Goal: Information Seeking & Learning: Learn about a topic

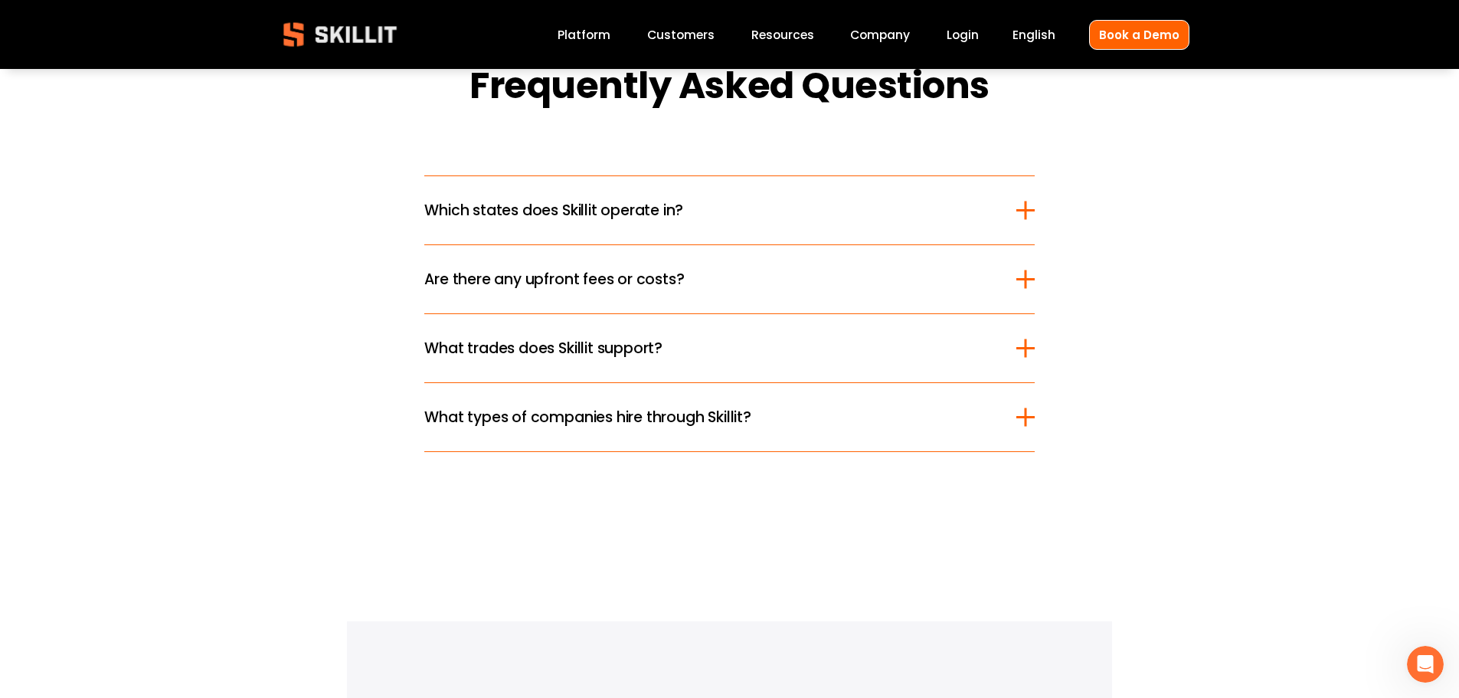
scroll to position [2680, 0]
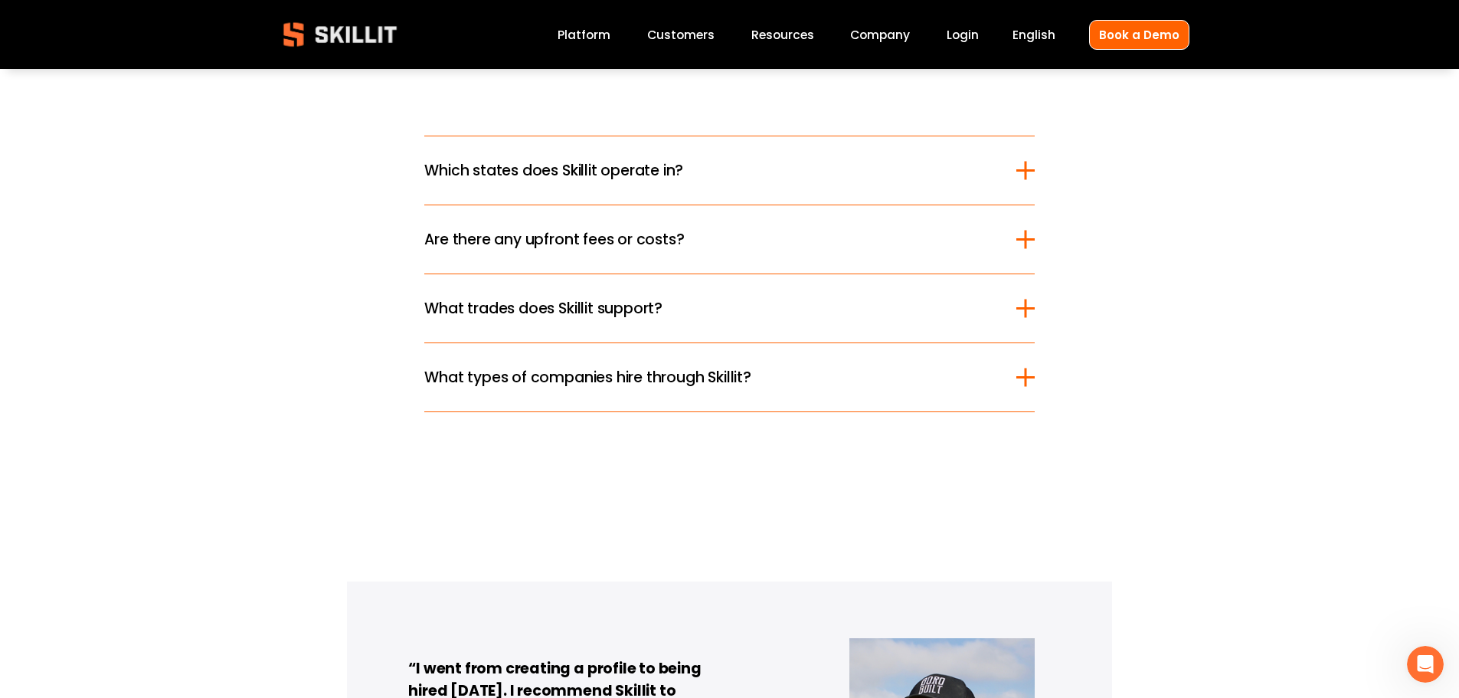
click at [464, 181] on span "Which states does Skillit operate in?" at bounding box center [719, 170] width 591 height 22
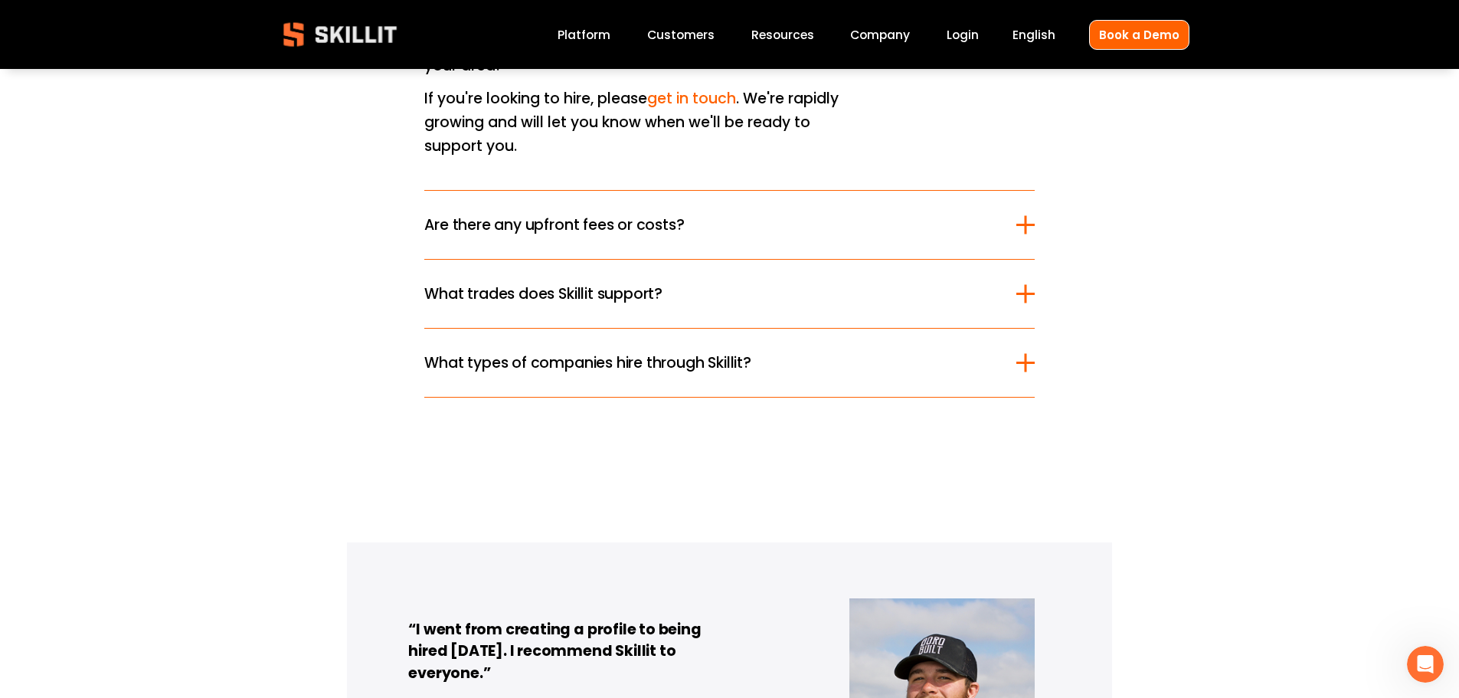
scroll to position [3063, 0]
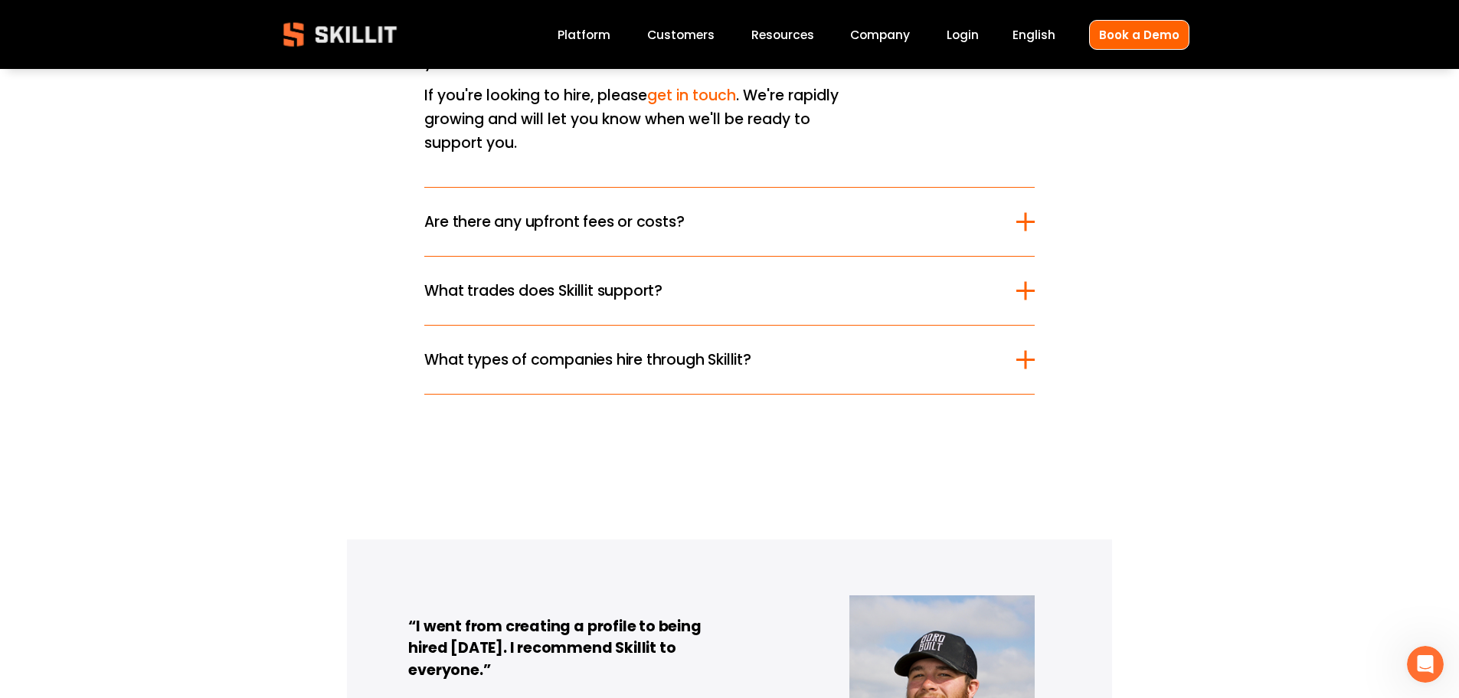
click at [471, 211] on span "Are there any upfront fees or costs?" at bounding box center [719, 222] width 591 height 22
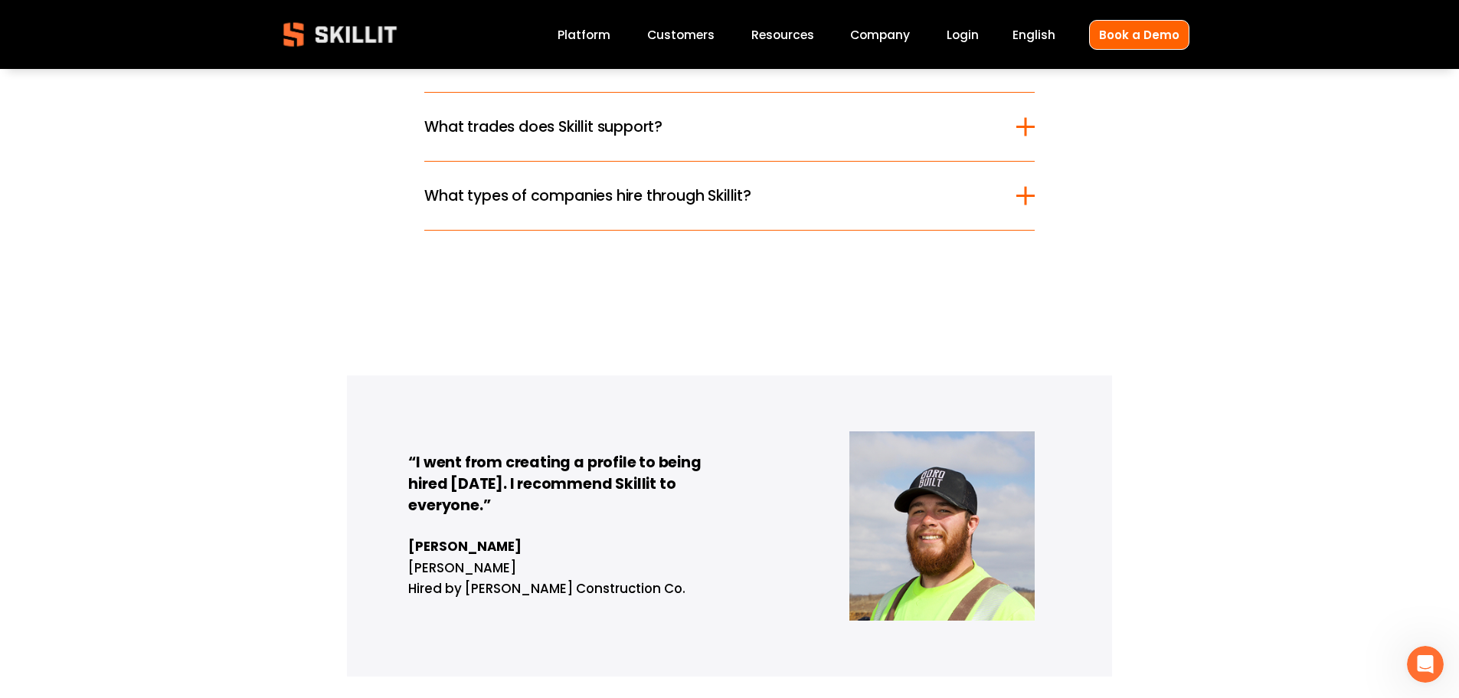
scroll to position [2768, 0]
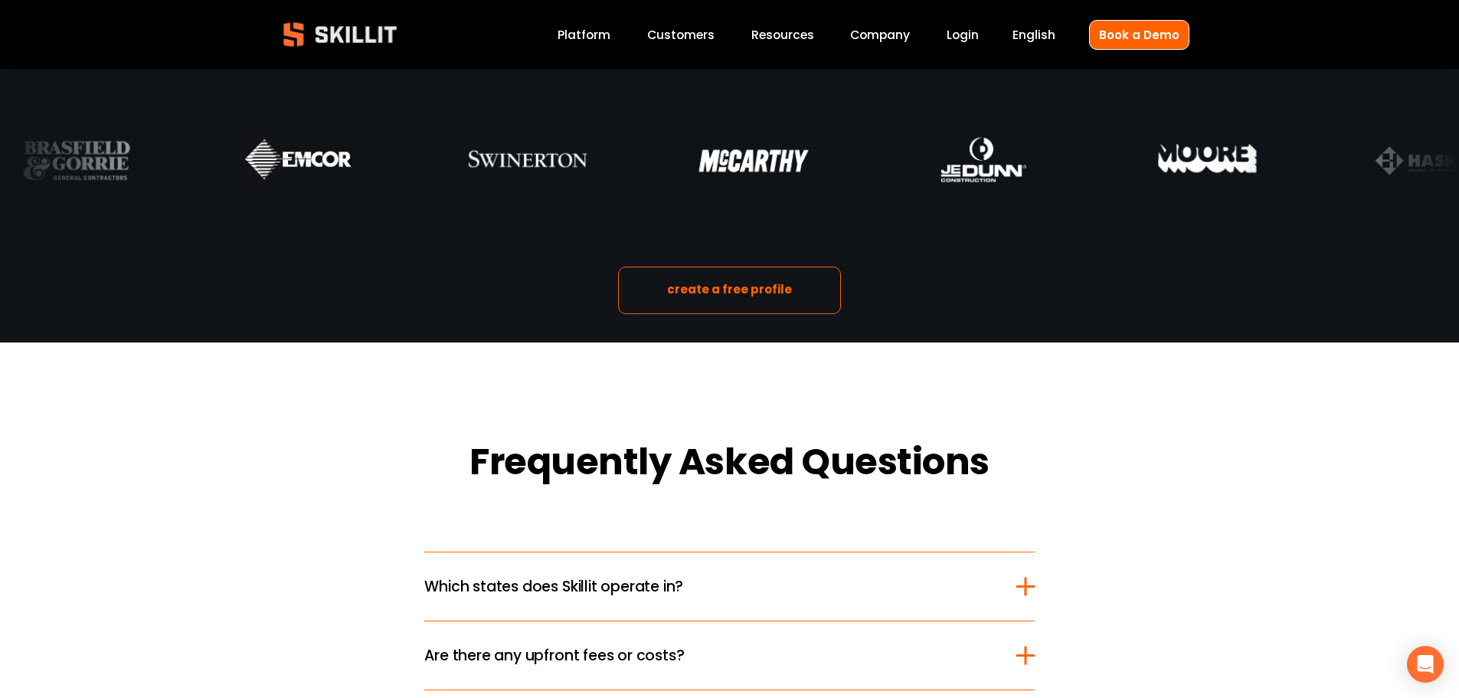
scroll to position [2603, 0]
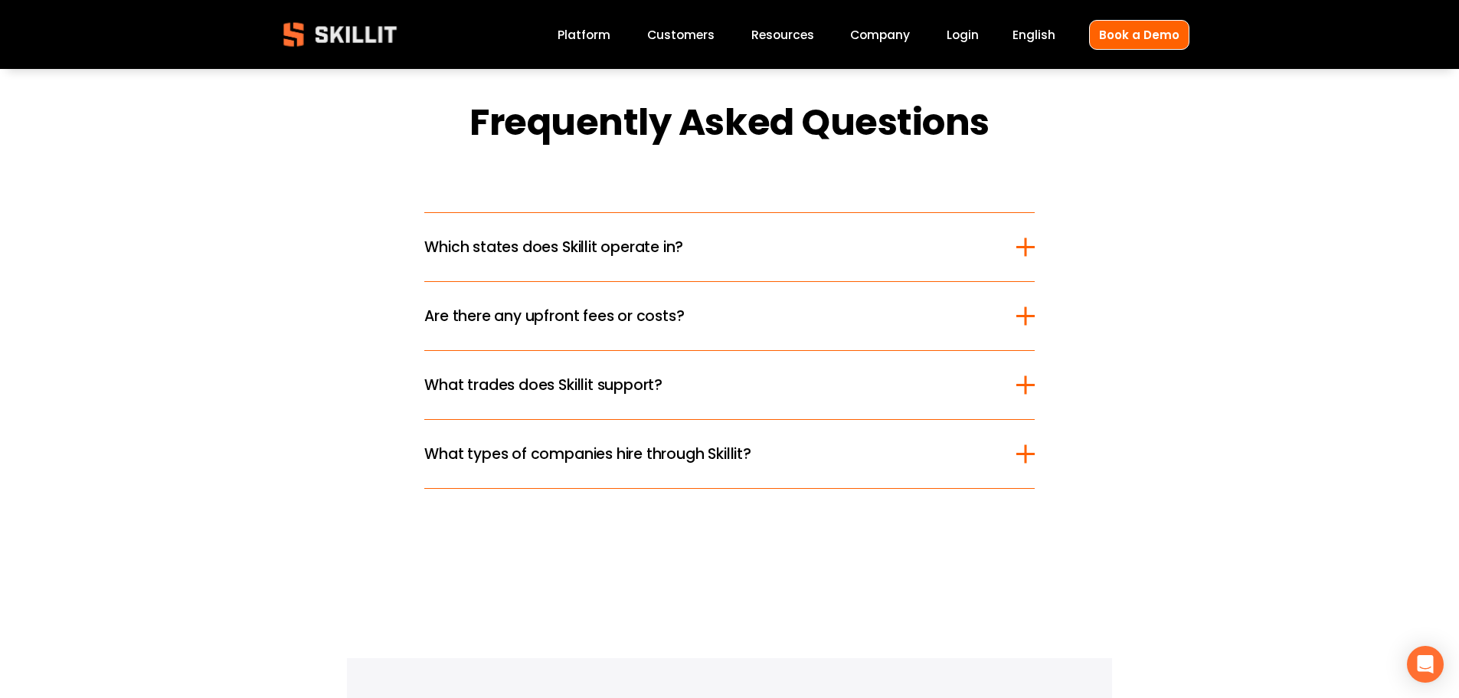
click at [544, 476] on button "What types of companies hire through Skillit?" at bounding box center [729, 454] width 610 height 68
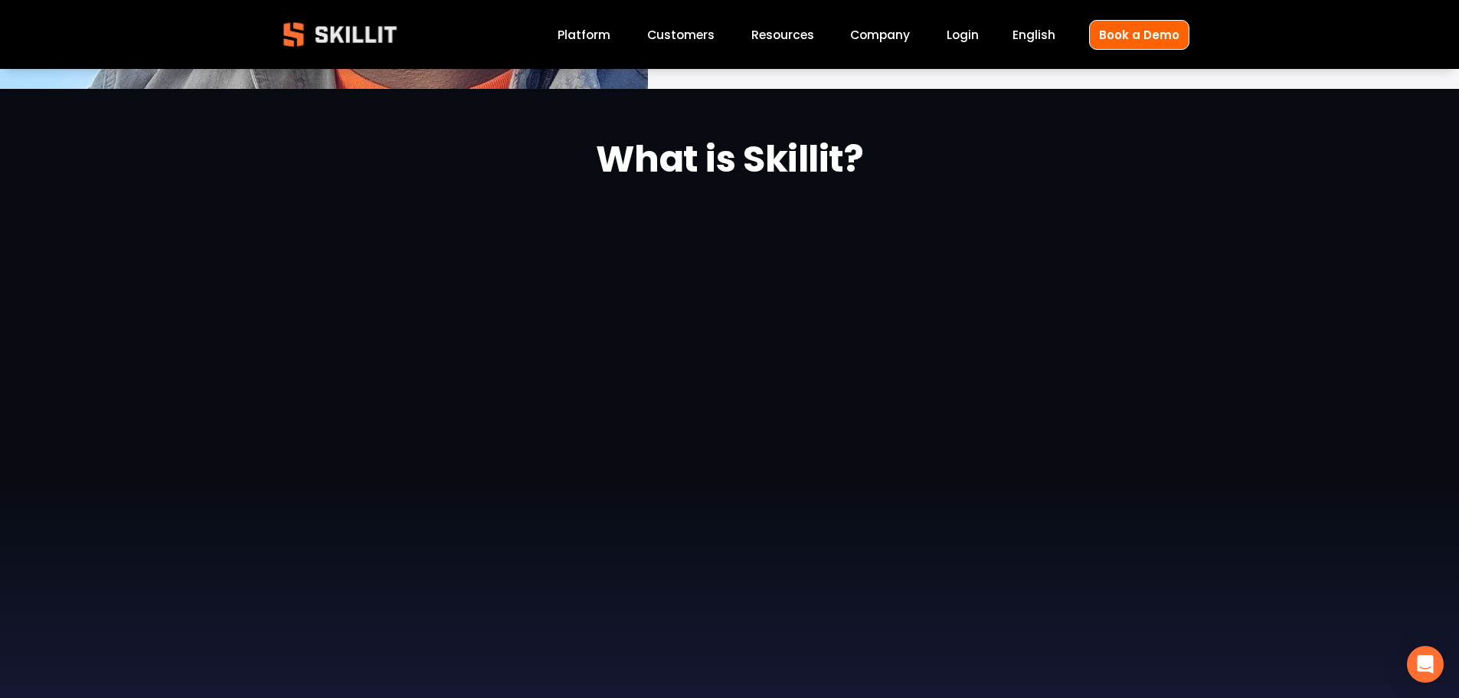
scroll to position [0, 0]
